Goal: Task Accomplishment & Management: Use online tool/utility

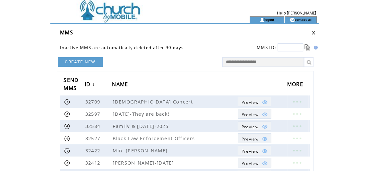
click at [313, 31] on link at bounding box center [314, 32] width 4 height 4
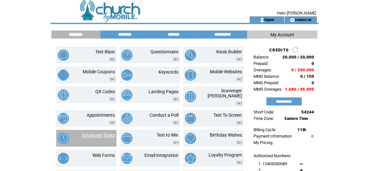
click at [109, 132] on link "Scheduled Tasks" at bounding box center [98, 134] width 33 height 5
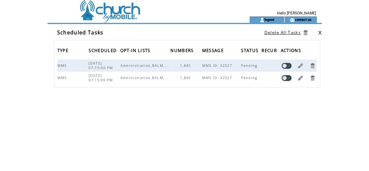
click at [300, 64] on link at bounding box center [300, 66] width 6 height 6
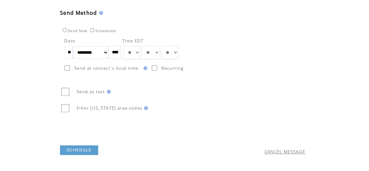
scroll to position [233, 0]
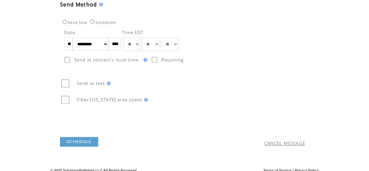
click at [83, 141] on link "SCHEDULE" at bounding box center [79, 142] width 38 height 10
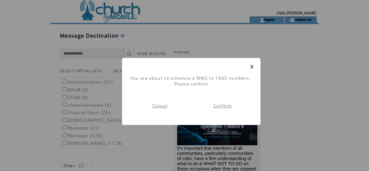
scroll to position [0, 0]
click at [230, 105] on link "Confirm" at bounding box center [222, 106] width 18 height 6
click at [169, 104] on link "Go To Dashboard" at bounding box center [160, 106] width 40 height 6
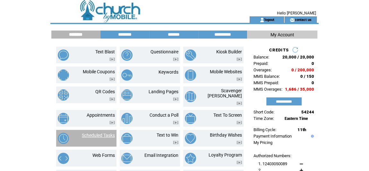
click at [93, 132] on link "Scheduled Tasks" at bounding box center [98, 134] width 33 height 5
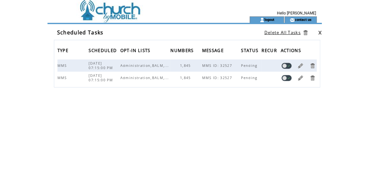
click at [301, 78] on link at bounding box center [300, 78] width 6 height 6
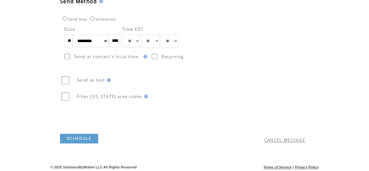
scroll to position [237, 0]
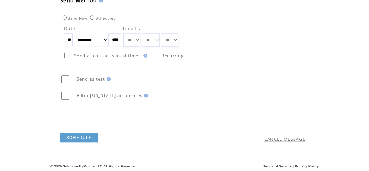
click at [290, 138] on link "CANCEL MESSAGE" at bounding box center [284, 139] width 41 height 6
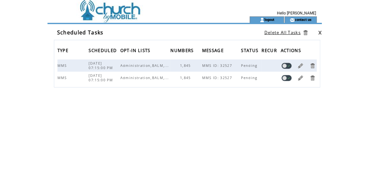
click at [312, 78] on link at bounding box center [312, 78] width 6 height 6
click at [301, 64] on link at bounding box center [300, 66] width 6 height 6
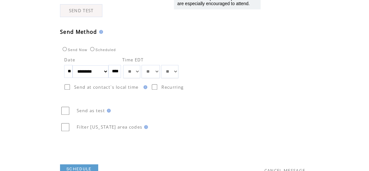
scroll to position [237, 0]
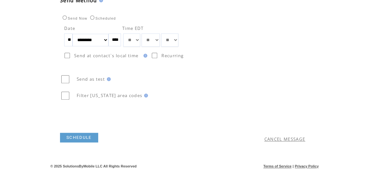
click at [81, 135] on link "SCHEDULE" at bounding box center [79, 137] width 38 height 10
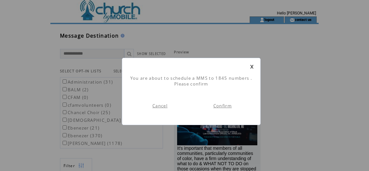
scroll to position [0, 0]
click at [226, 106] on link "Confirm" at bounding box center [222, 106] width 18 height 6
click at [153, 106] on link "Go To Dashboard" at bounding box center [160, 106] width 40 height 6
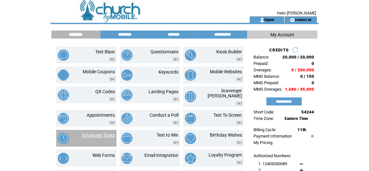
click at [105, 132] on link "Scheduled Tasks" at bounding box center [98, 134] width 33 height 5
